Goal: Task Accomplishment & Management: Manage account settings

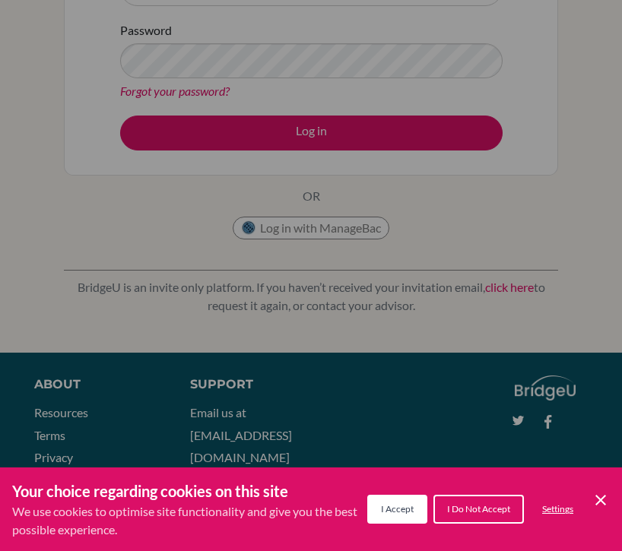
scroll to position [248, 0]
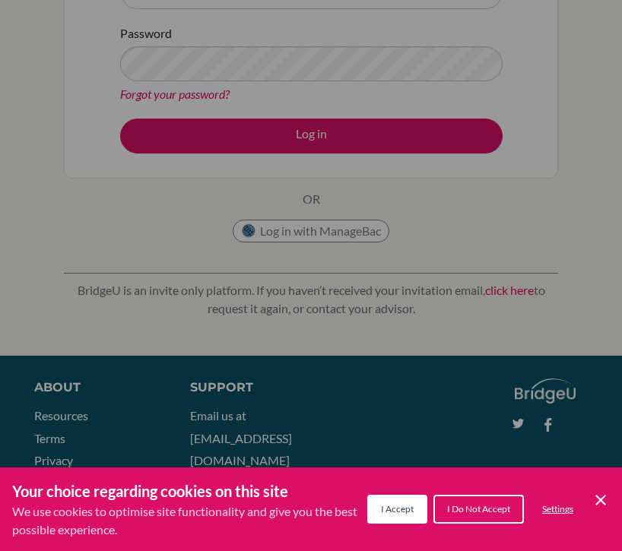
click at [113, 284] on div "Cookie Preferences" at bounding box center [311, 275] width 622 height 551
click at [602, 497] on icon "Cookie Control Close Icon" at bounding box center [601, 500] width 18 height 18
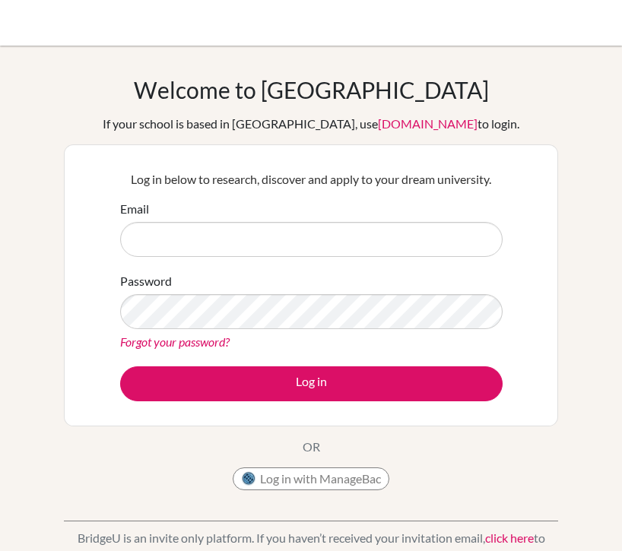
click at [524, 143] on div "Welcome to BridgeU If your school is based in China, use app.bridge-u.com.cn to…" at bounding box center [311, 287] width 494 height 422
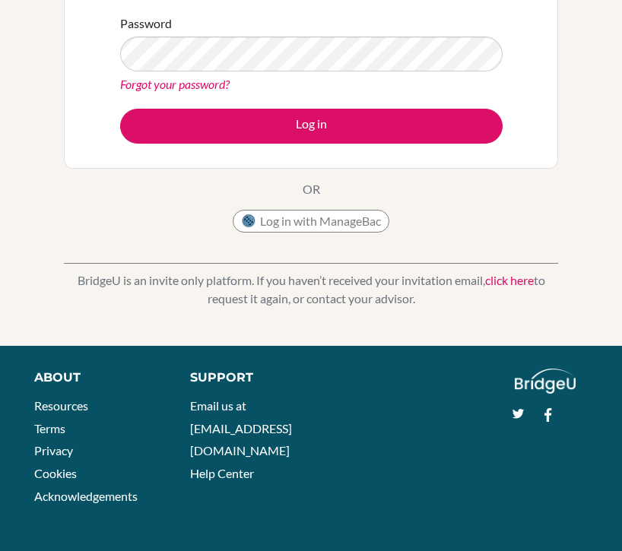
scroll to position [257, 0]
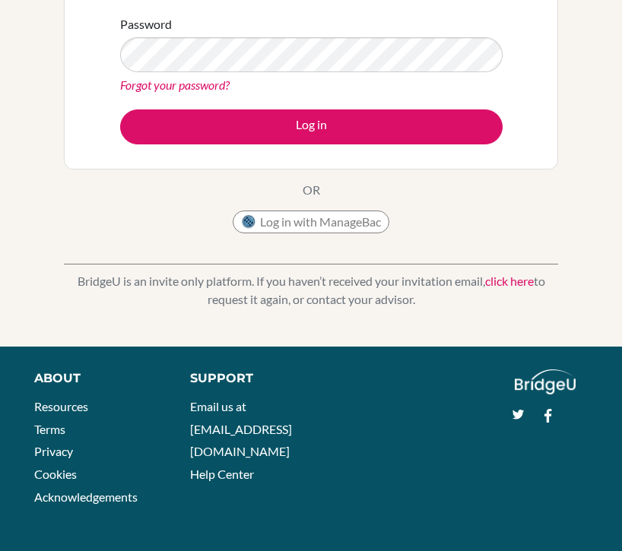
click at [502, 283] on link "click here" at bounding box center [509, 281] width 49 height 14
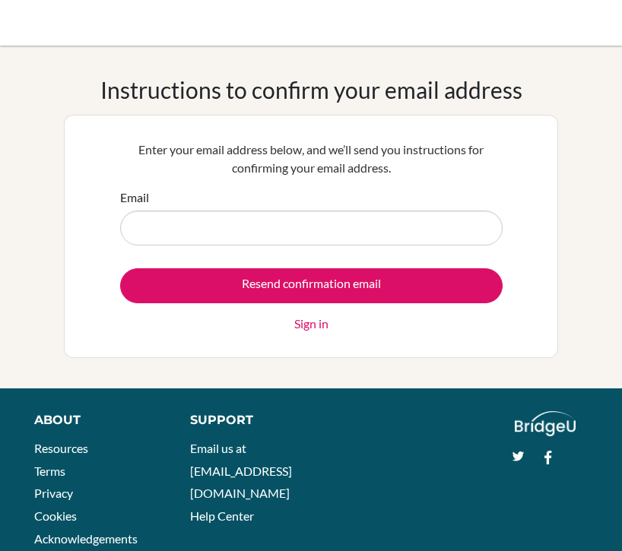
click at [504, 199] on div "Enter your email address below, and we’ll send you instructions for confirming …" at bounding box center [310, 236] width 401 height 211
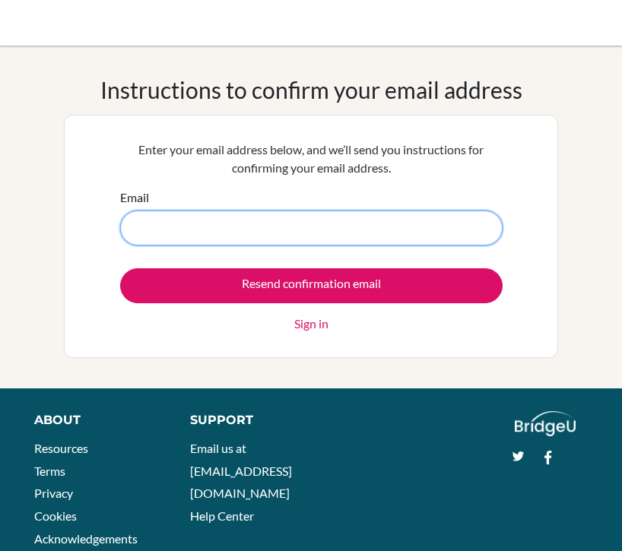
click at [465, 226] on input "Email" at bounding box center [311, 228] width 382 height 35
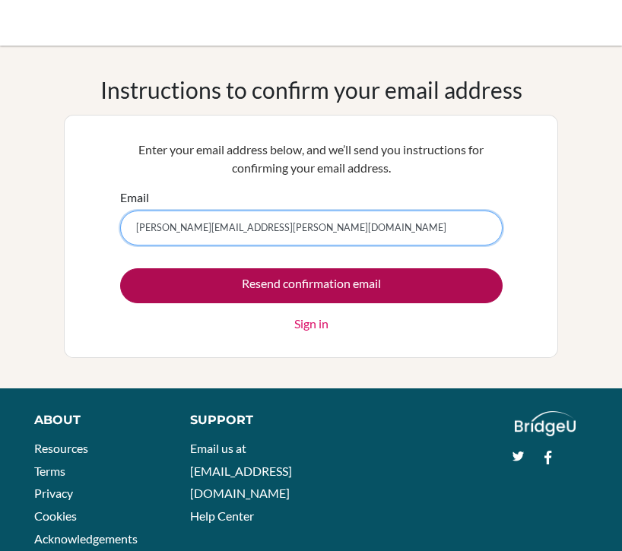
type input "lidia.nehmad@gmail.com"
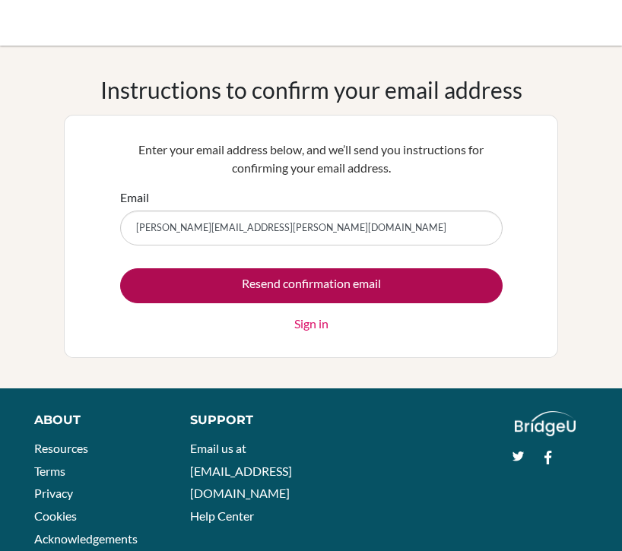
click at [422, 297] on input "Resend confirmation email" at bounding box center [311, 285] width 382 height 35
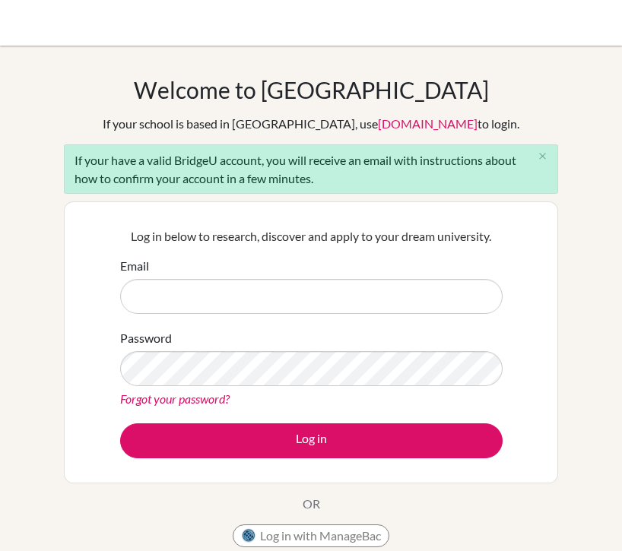
click at [400, 218] on div "Log in below to research, discover and apply to your dream university. Email Pa…" at bounding box center [310, 342] width 401 height 250
click at [544, 155] on icon "close" at bounding box center [542, 156] width 11 height 11
